Goal: Register for event/course

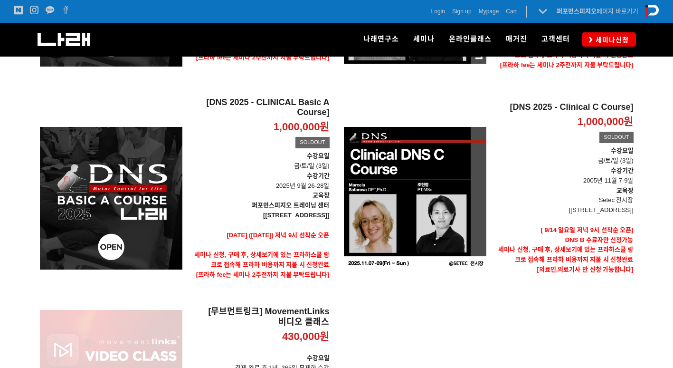
scroll to position [332, 0]
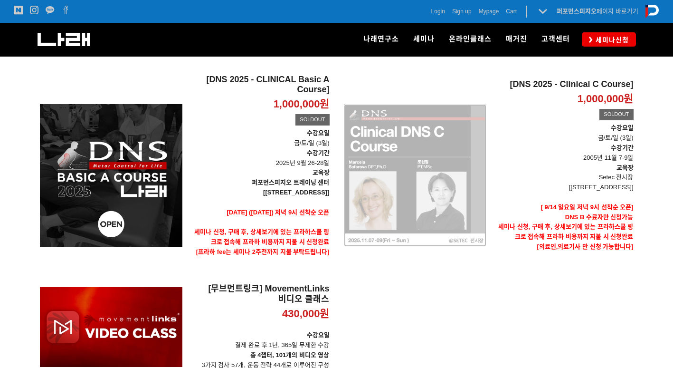
click at [433, 146] on div "[DNS 2025 - Clinical C Course] 1,000,000원 TIME SALE SOLDOUT" at bounding box center [415, 175] width 142 height 202
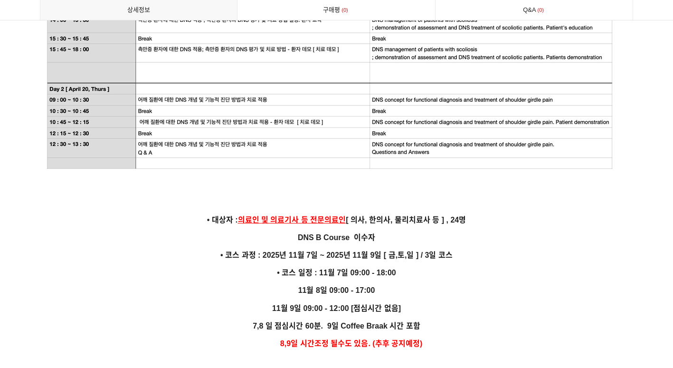
scroll to position [2565, 0]
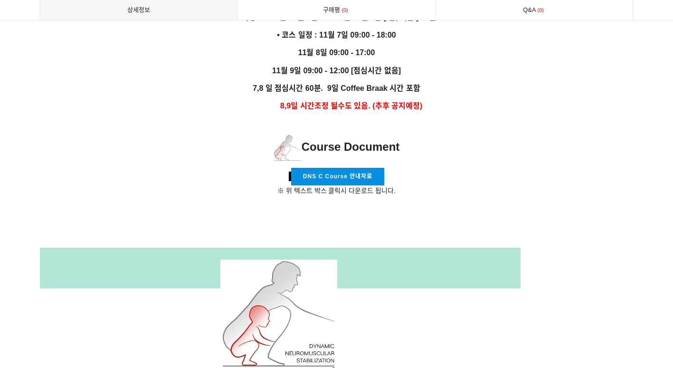
click at [373, 168] on link "DNS C Course 안내자료" at bounding box center [337, 177] width 93 height 18
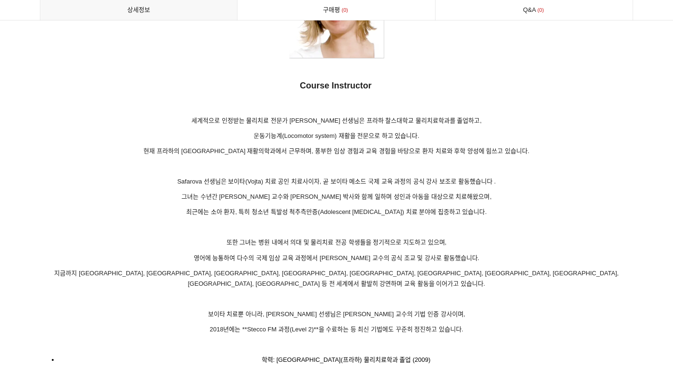
scroll to position [5462, 0]
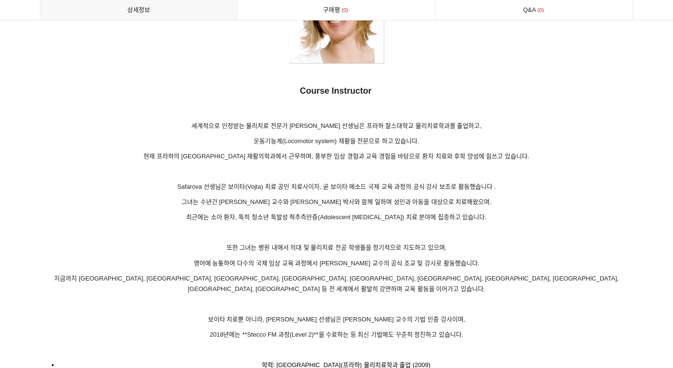
click at [50, 227] on p at bounding box center [337, 232] width 594 height 10
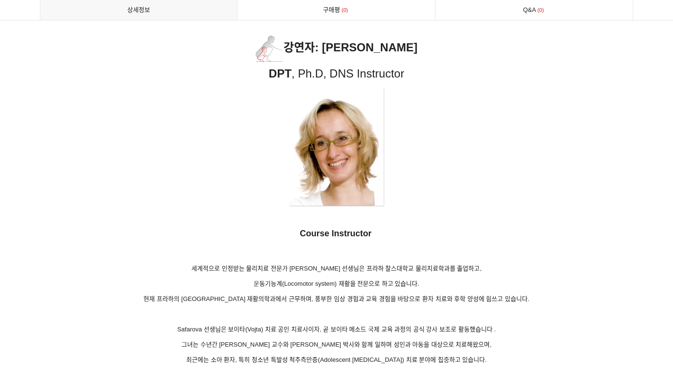
scroll to position [5319, 0]
click at [350, 171] on img at bounding box center [336, 147] width 95 height 118
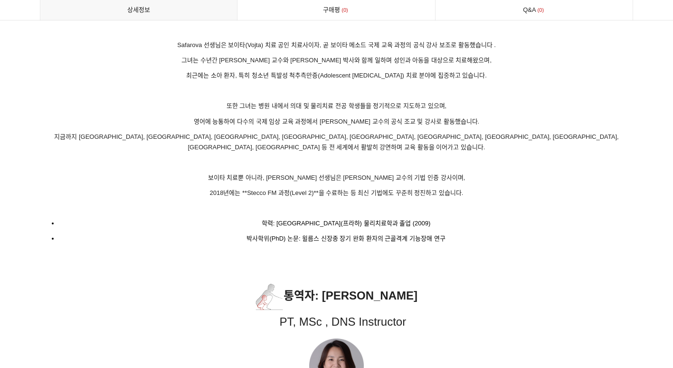
scroll to position [5604, 0]
click at [577, 302] on p "통역자 : [PERSON_NAME] PT, MSc , DNS Instructor" at bounding box center [337, 305] width 594 height 50
drag, startPoint x: 642, startPoint y: 294, endPoint x: 641, endPoint y: 286, distance: 8.6
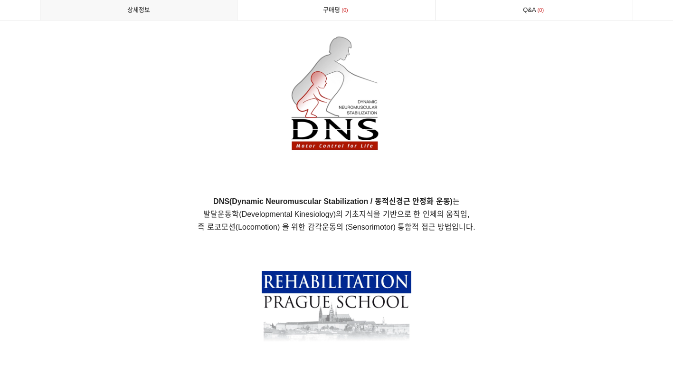
scroll to position [0, 0]
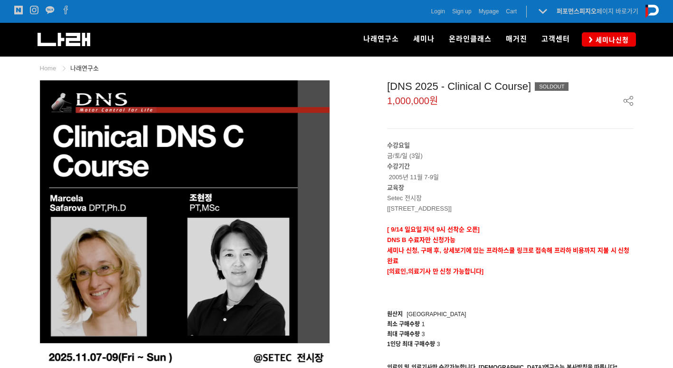
drag, startPoint x: 444, startPoint y: 201, endPoint x: 205, endPoint y: -8, distance: 318.1
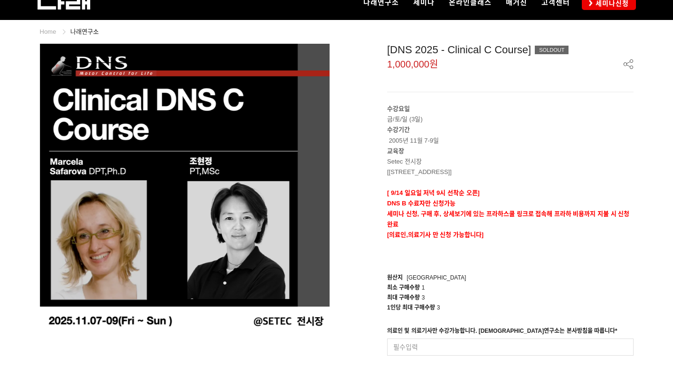
scroll to position [95, 0]
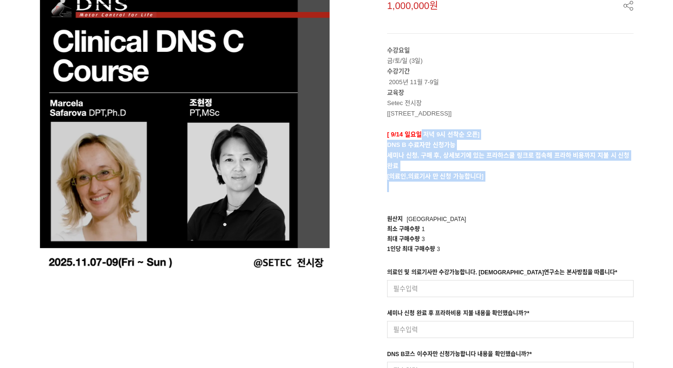
drag, startPoint x: 421, startPoint y: 133, endPoint x: 472, endPoint y: 190, distance: 76.0
click at [471, 189] on div "수강요일 금/토/일 (3일) 수강기간 2005년 11월 7-9일 교육장 Setec 전시장 [[STREET_ADDRESS] SETEC] [ [D…" at bounding box center [510, 123] width 246 height 157
click at [472, 190] on p at bounding box center [510, 186] width 246 height 10
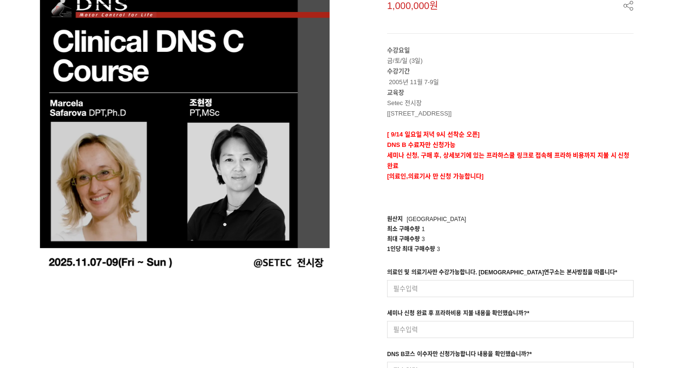
click at [490, 214] on div "원산지 [GEOGRAPHIC_DATA]" at bounding box center [510, 219] width 246 height 10
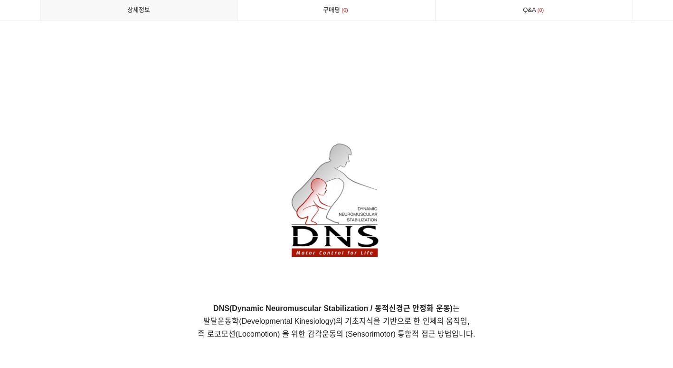
scroll to position [807, 0]
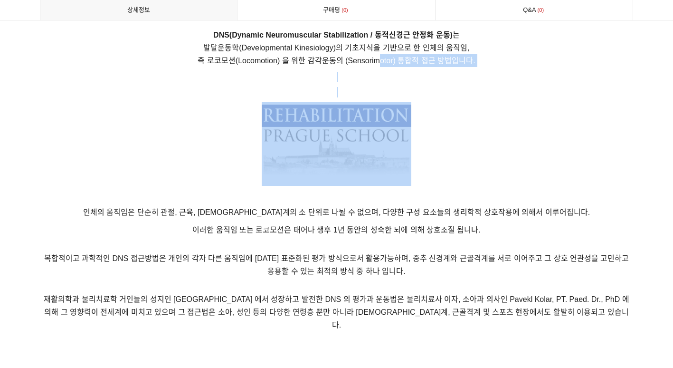
drag, startPoint x: 381, startPoint y: 63, endPoint x: 448, endPoint y: 121, distance: 88.9
drag, startPoint x: 448, startPoint y: 121, endPoint x: 539, endPoint y: 164, distance: 100.3
click at [539, 164] on p at bounding box center [337, 144] width 594 height 84
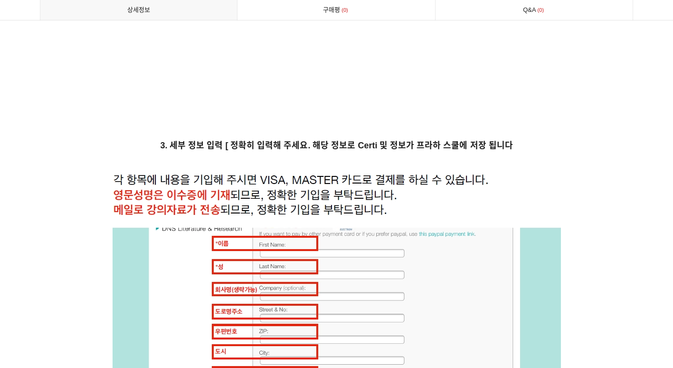
scroll to position [4892, 0]
